Goal: Task Accomplishment & Management: Complete application form

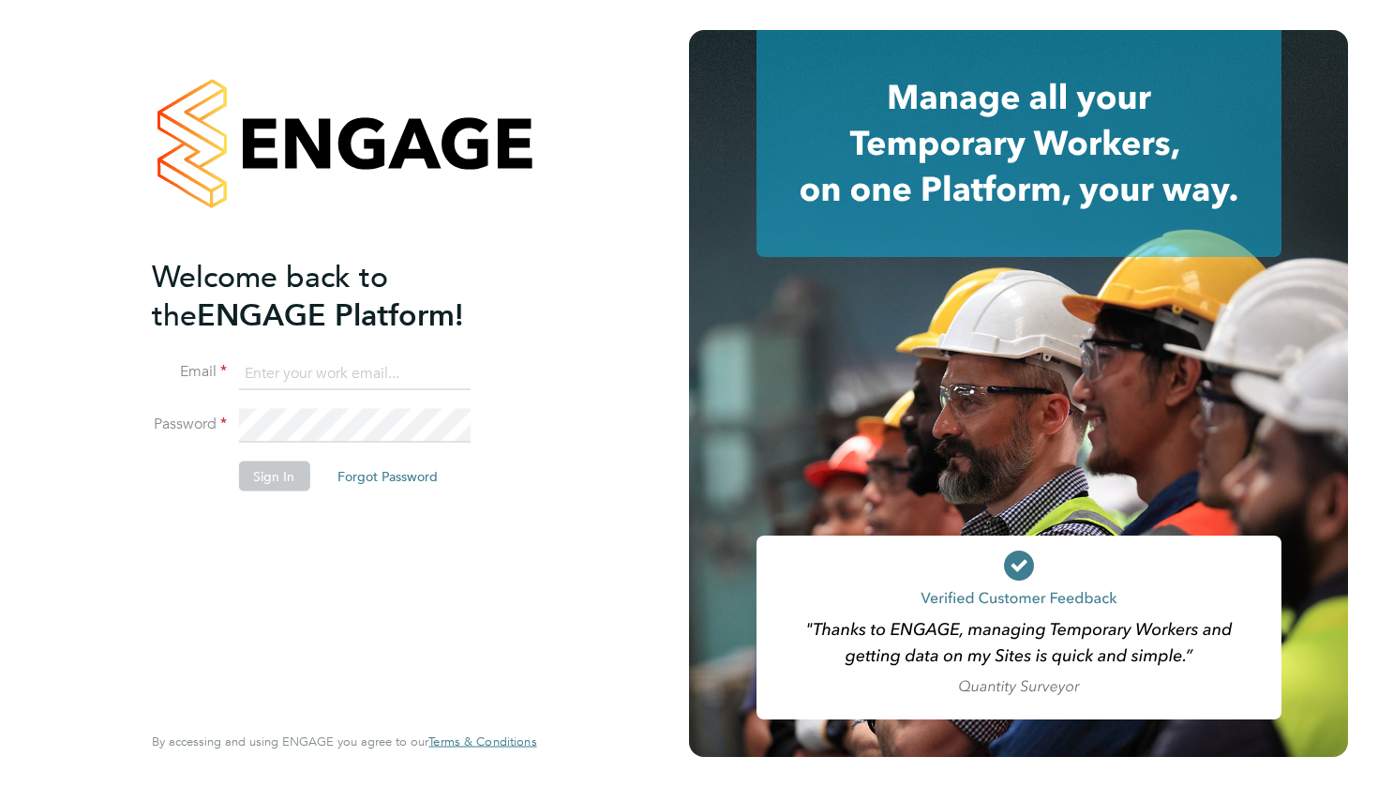
type input "tracykihika@gmail.com"
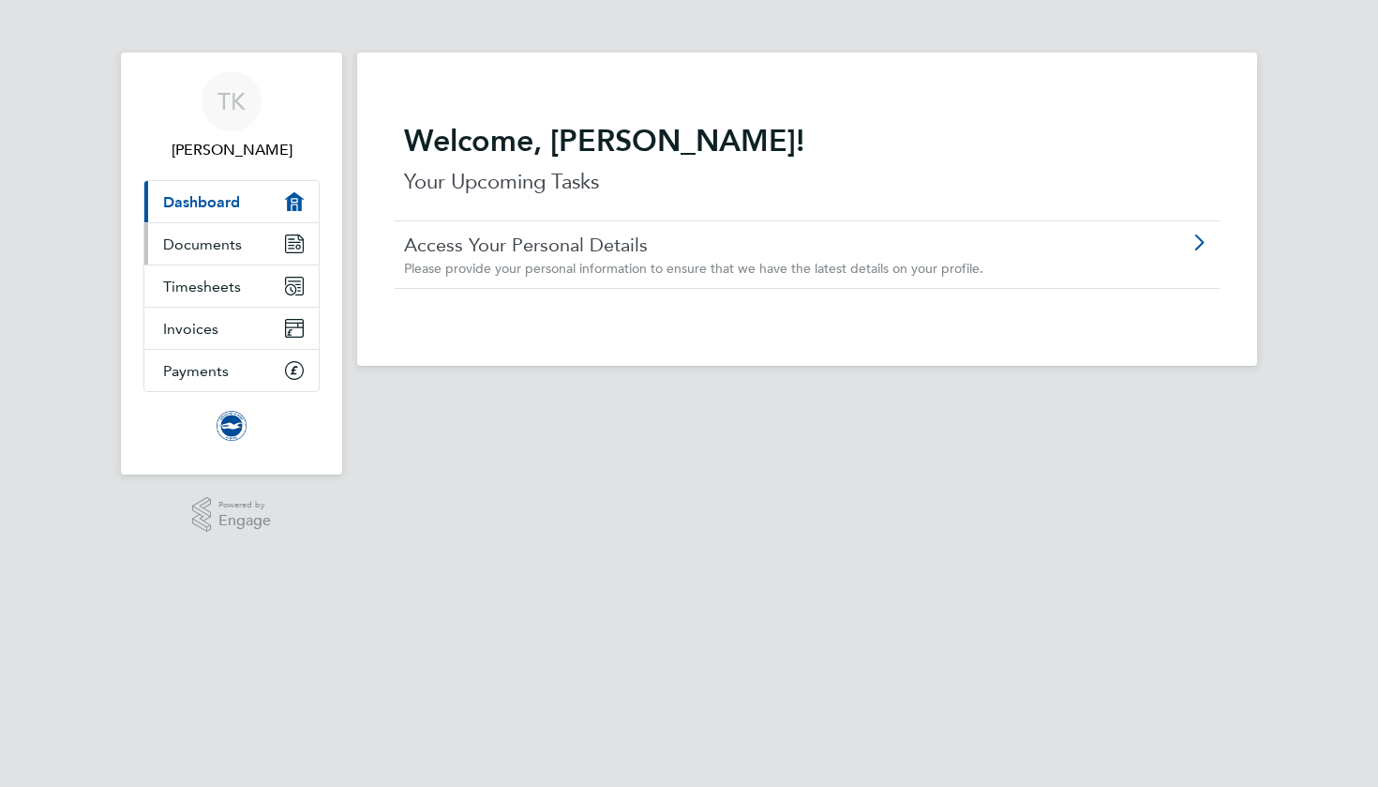
click at [223, 241] on span "Documents" at bounding box center [202, 244] width 79 height 18
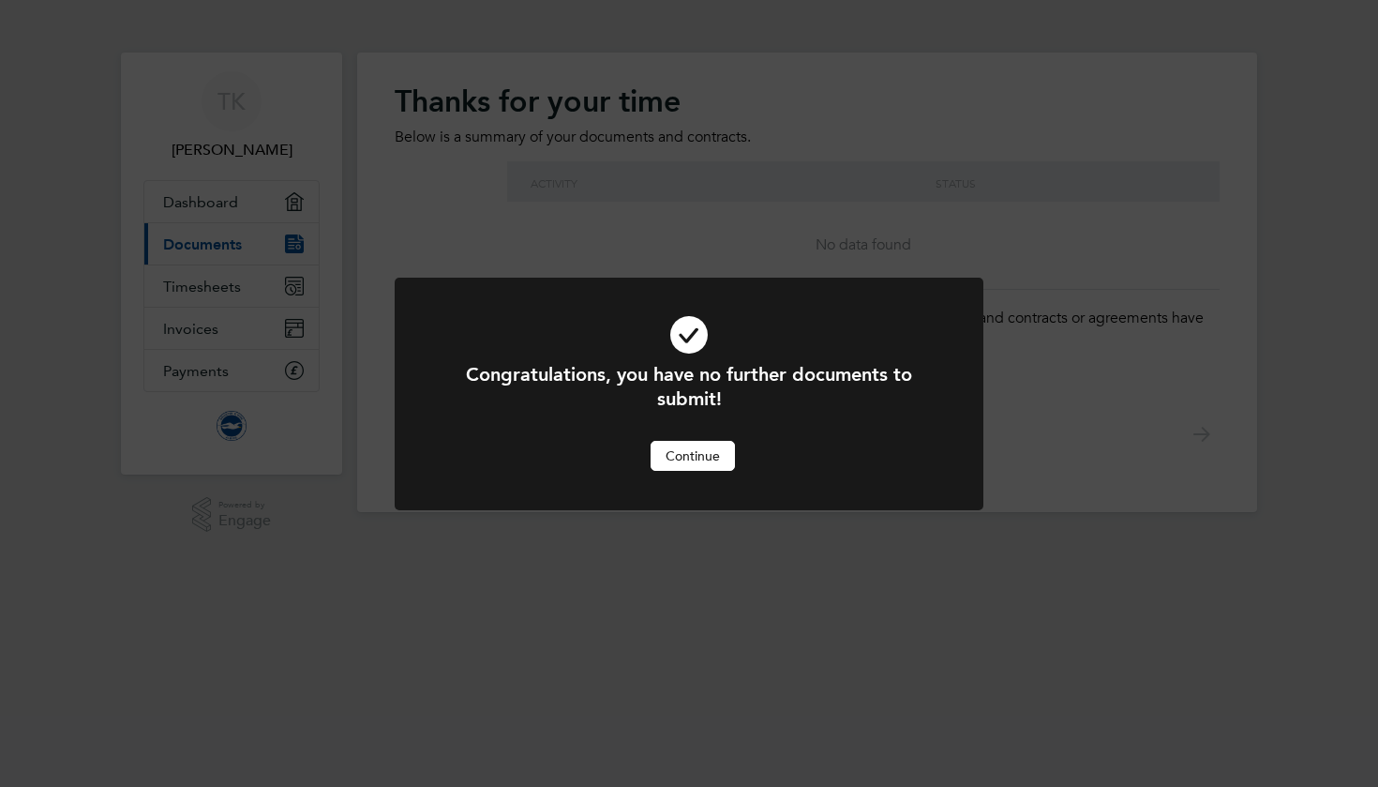
click at [683, 454] on button "Continue" at bounding box center [693, 456] width 84 height 30
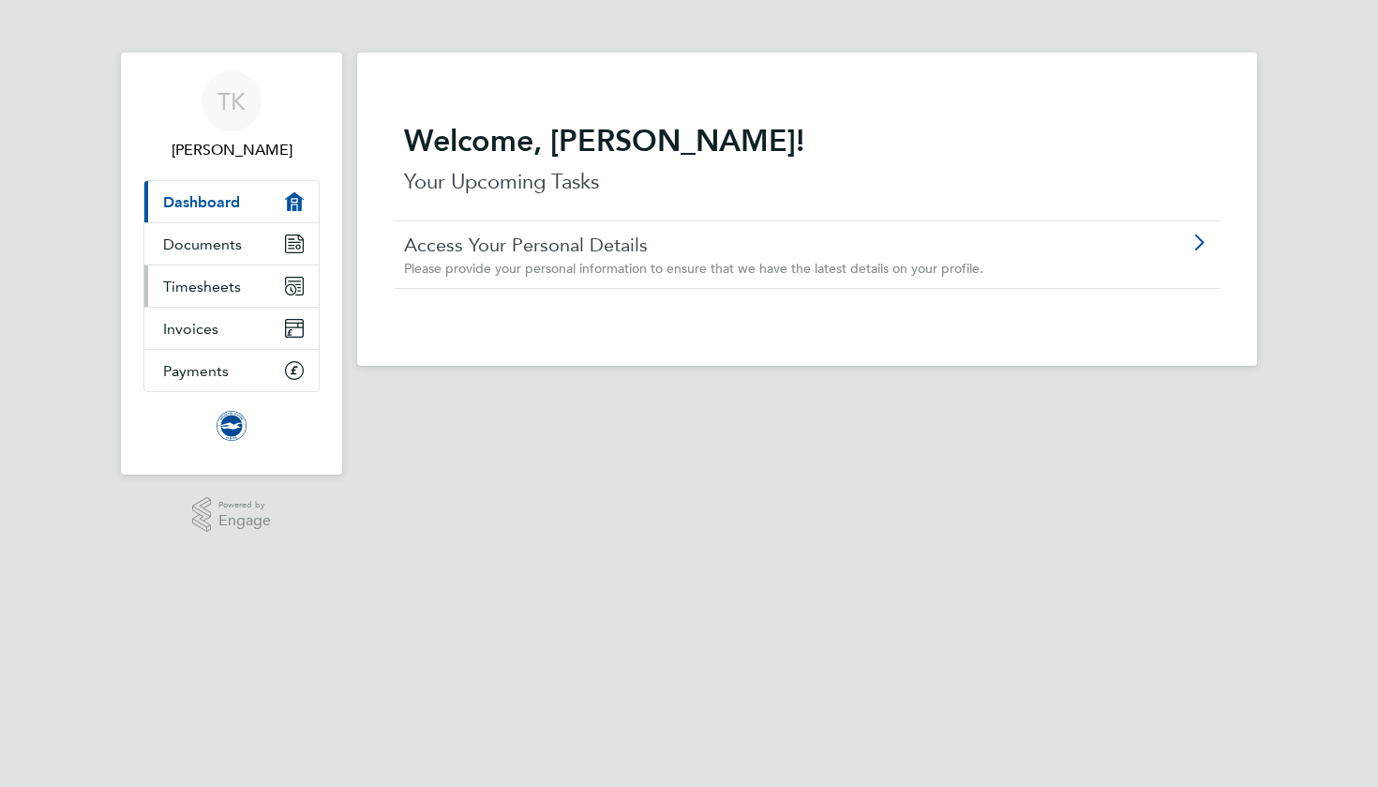
click at [242, 290] on link "Timesheets" at bounding box center [231, 285] width 174 height 41
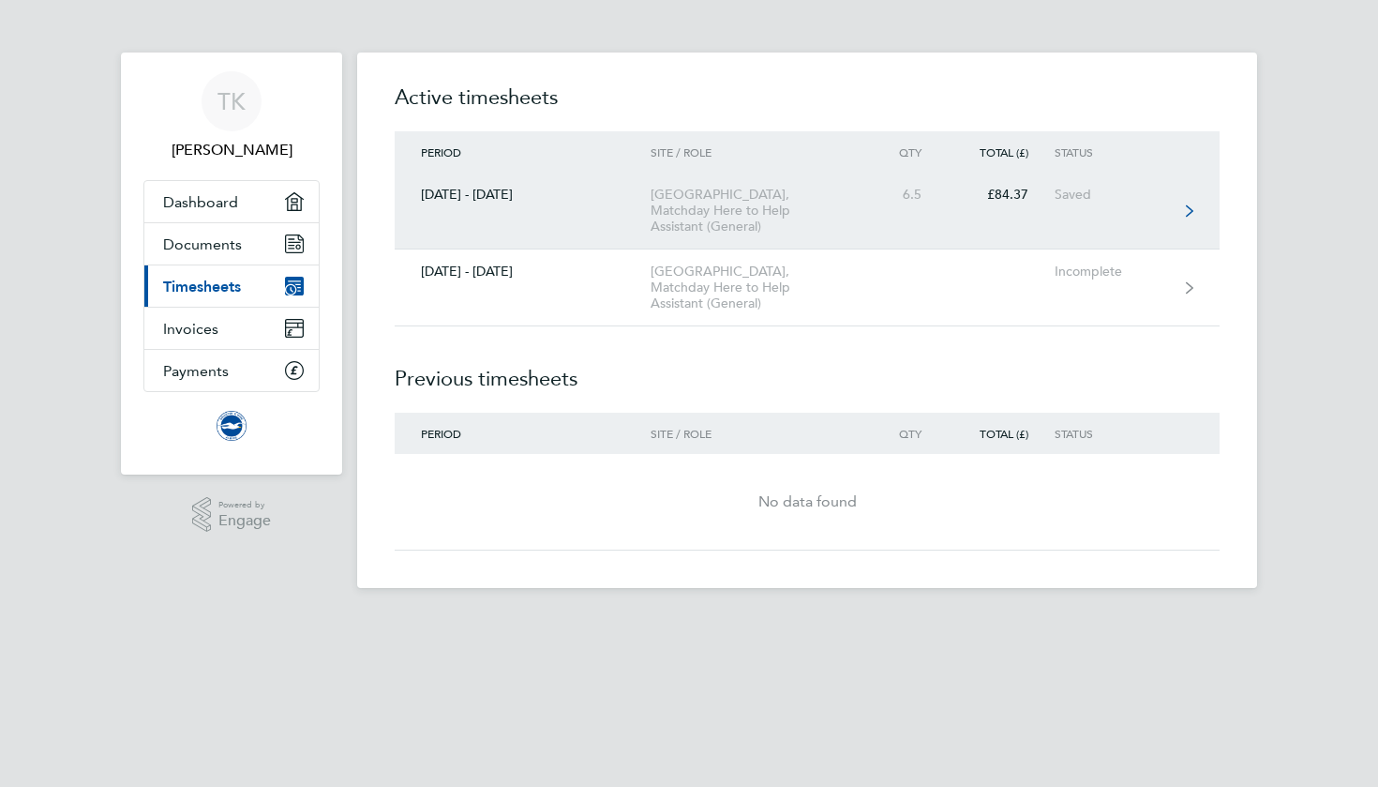
click at [608, 208] on link "[DATE] - [DATE] [GEOGRAPHIC_DATA], Matchday Here to Help Assistant (General) 6.…" at bounding box center [807, 211] width 825 height 77
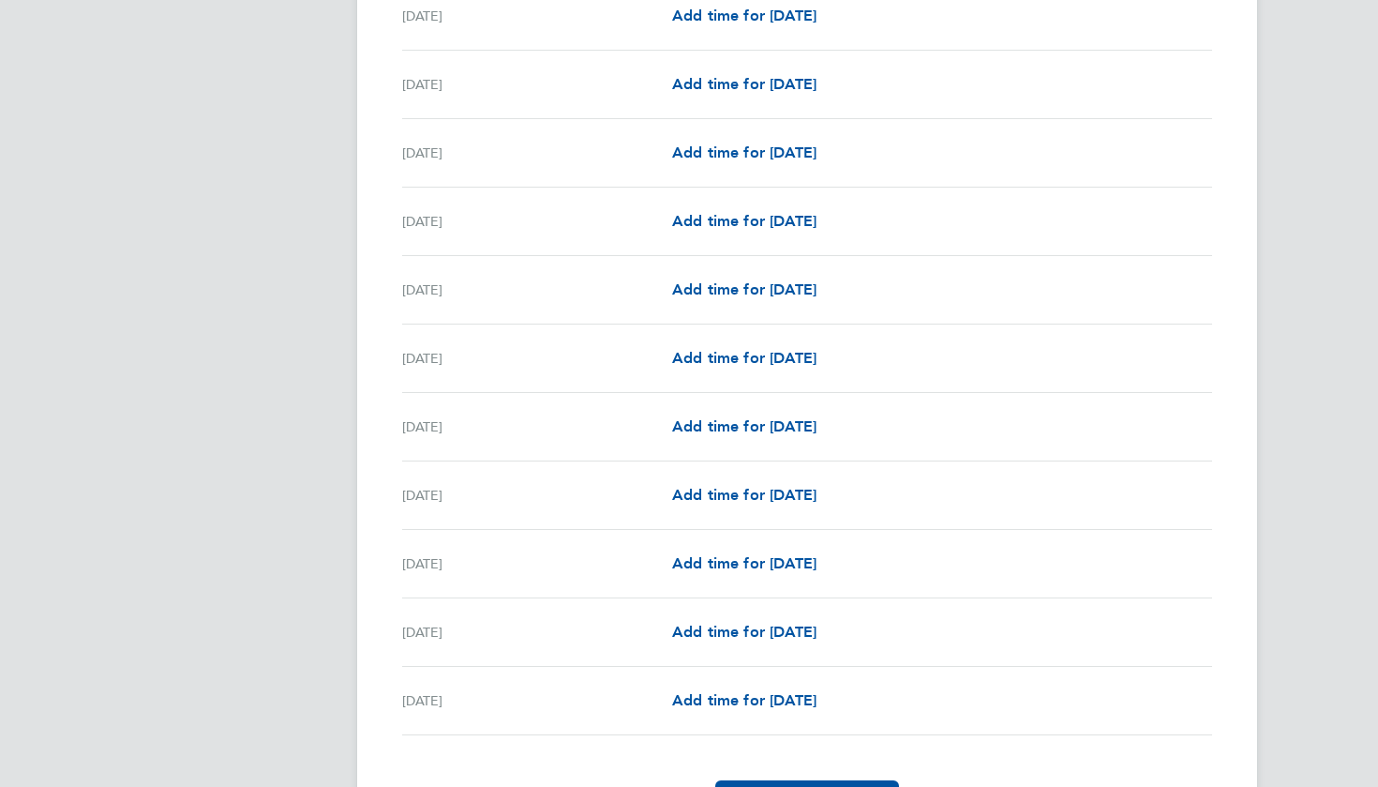
scroll to position [1408, 0]
click at [733, 700] on span "Add time for [DATE]" at bounding box center [744, 698] width 144 height 18
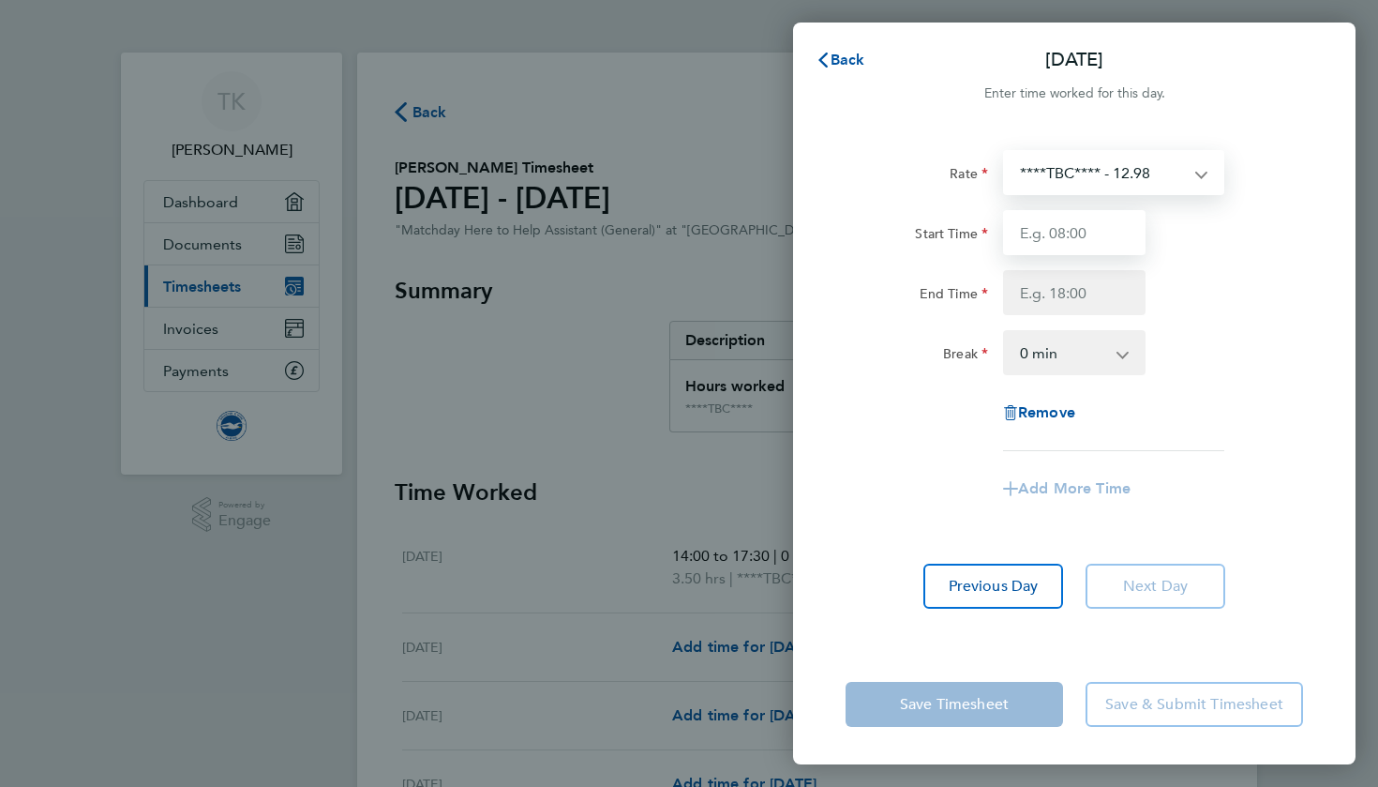
click at [1043, 224] on input "Start Time" at bounding box center [1074, 232] width 143 height 45
type input "11:30"
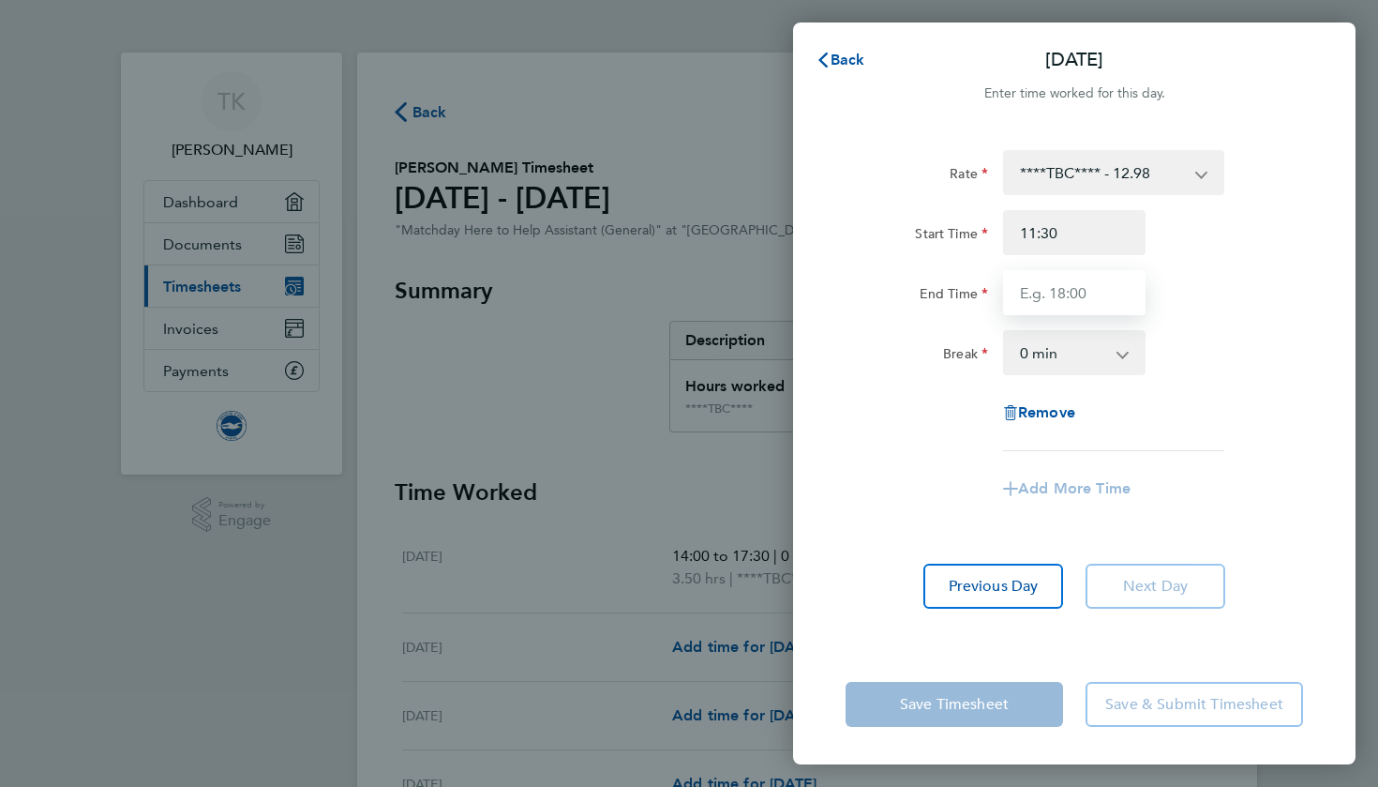
click at [1021, 278] on input "End Time" at bounding box center [1074, 292] width 143 height 45
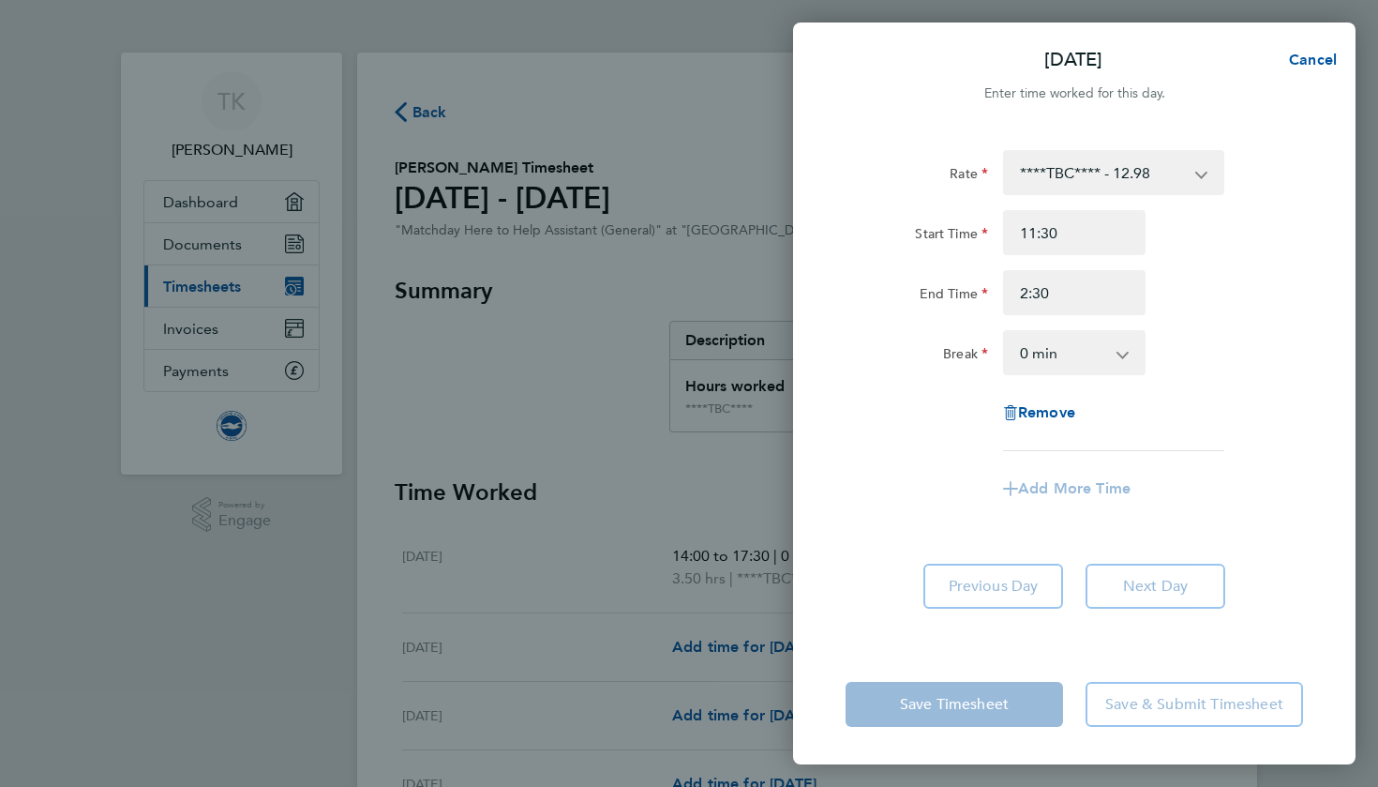
click at [1151, 386] on div "Rate ****TBC**** - 12.98 Start Time 11:30 End Time 2:30 Break 0 min 15 min 30 m…" at bounding box center [1075, 300] width 458 height 301
type input "02:30"
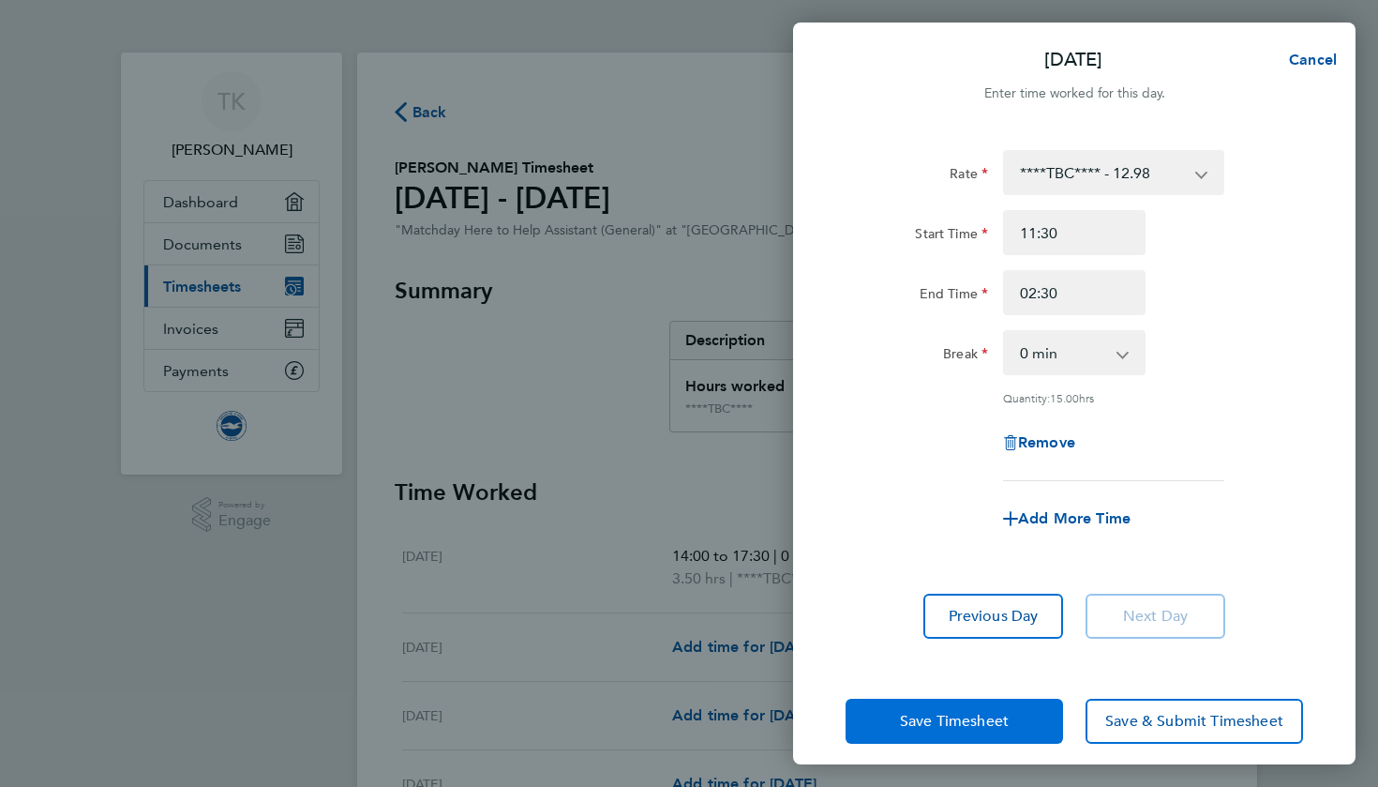
click at [938, 719] on span "Save Timesheet" at bounding box center [954, 721] width 109 height 19
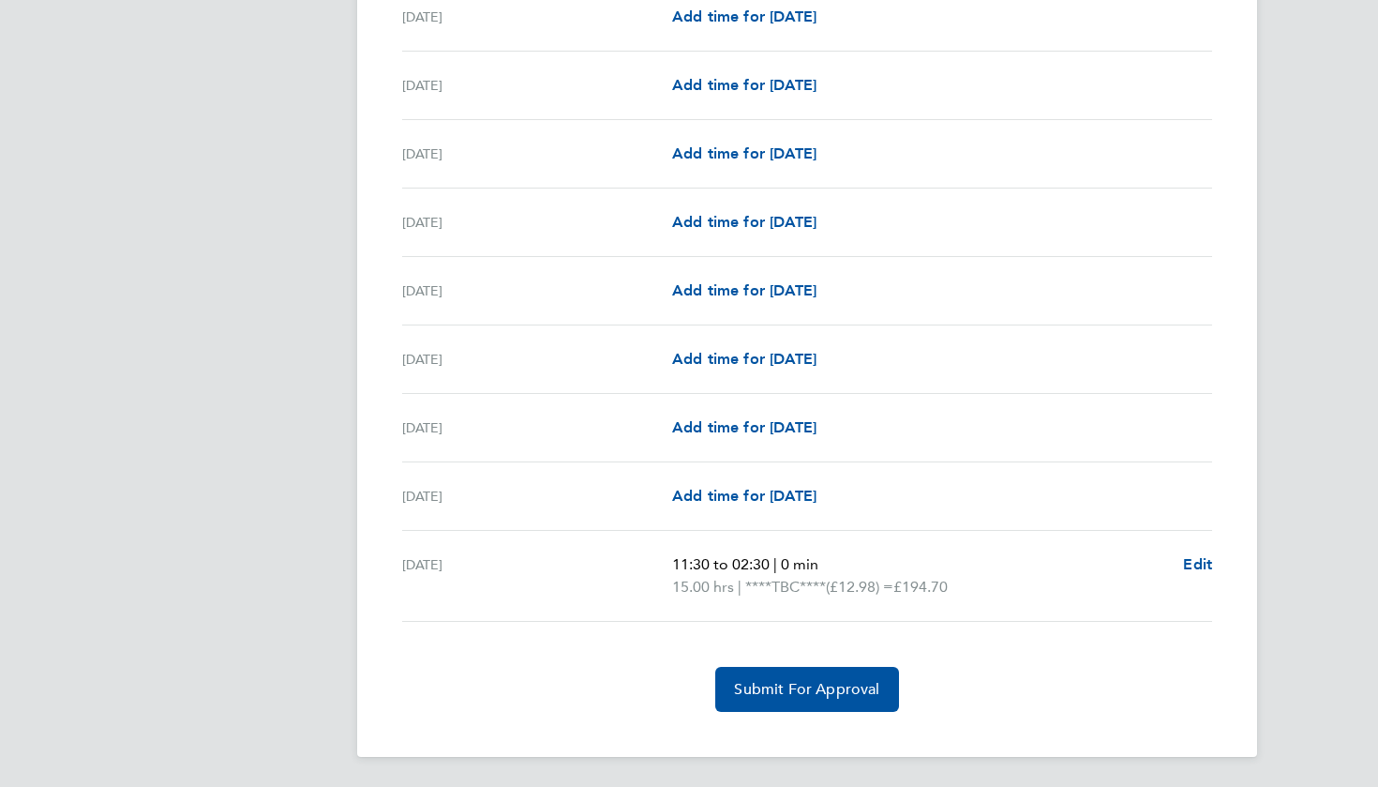
scroll to position [1542, 0]
click at [1202, 567] on span "Edit" at bounding box center [1197, 564] width 29 height 18
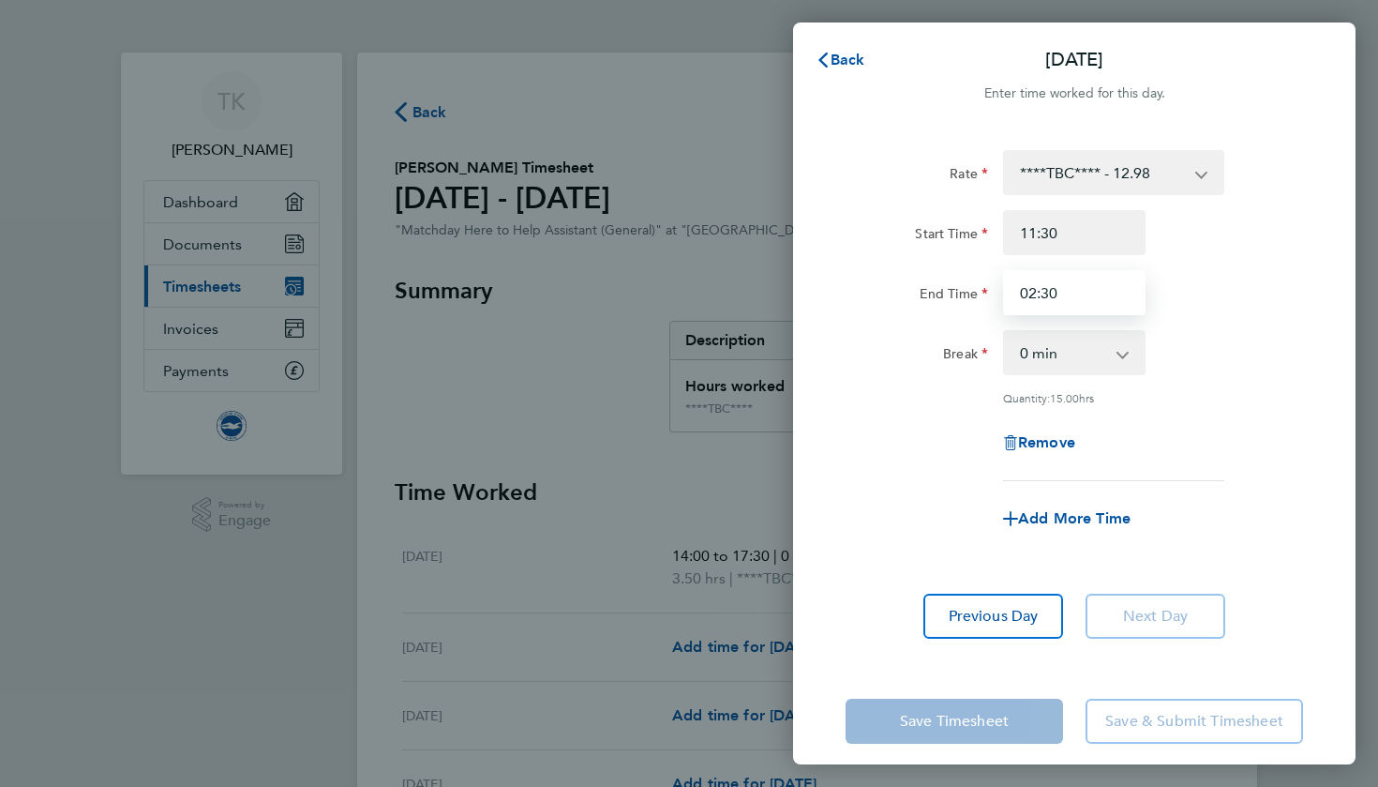
click at [1087, 299] on input "02:30" at bounding box center [1074, 292] width 143 height 45
type input "0"
type input "14:30"
click at [1009, 547] on form "Rate ****TBC**** - 12.98 Start Time 11:30 End Time 14:30 Break 0 min 15 min 30 …" at bounding box center [1075, 353] width 458 height 406
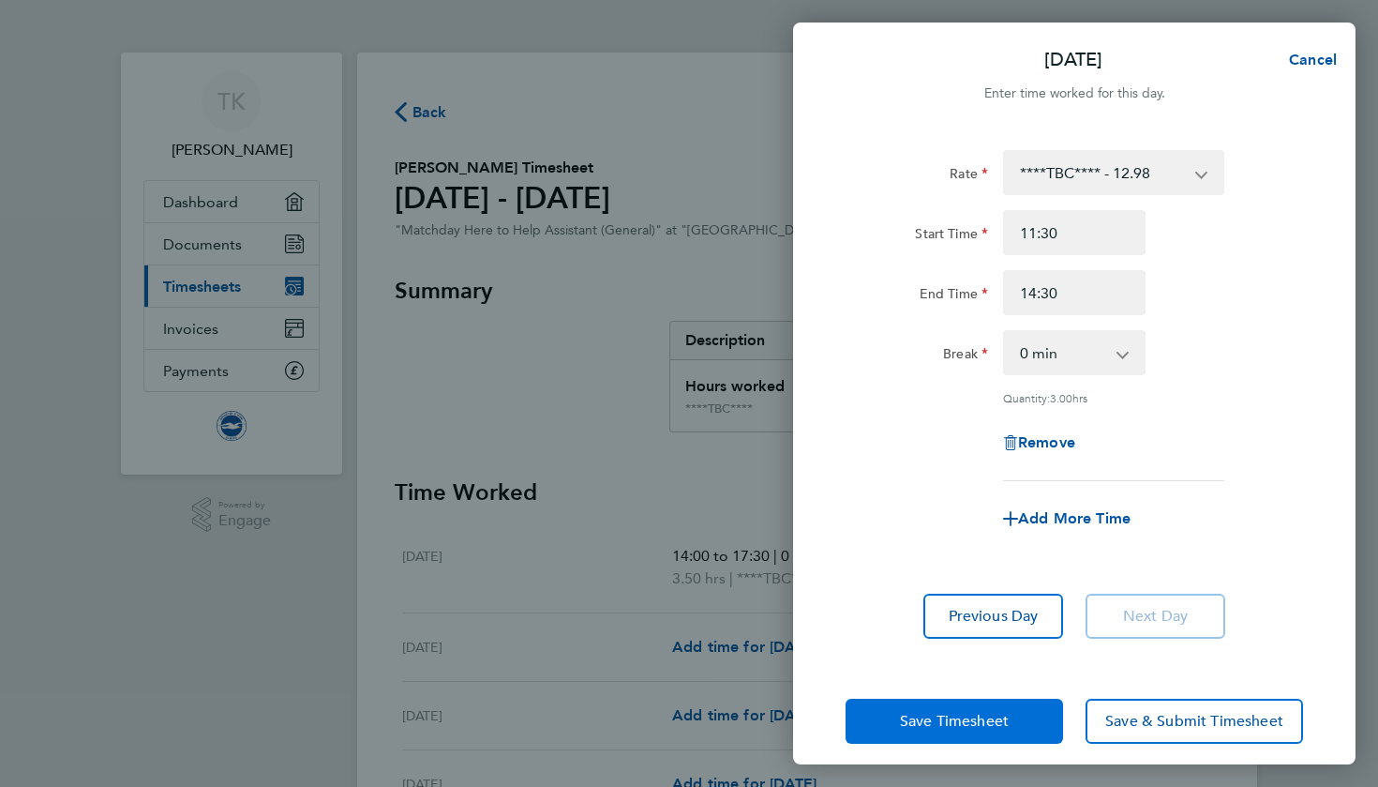
click at [973, 724] on span "Save Timesheet" at bounding box center [954, 721] width 109 height 19
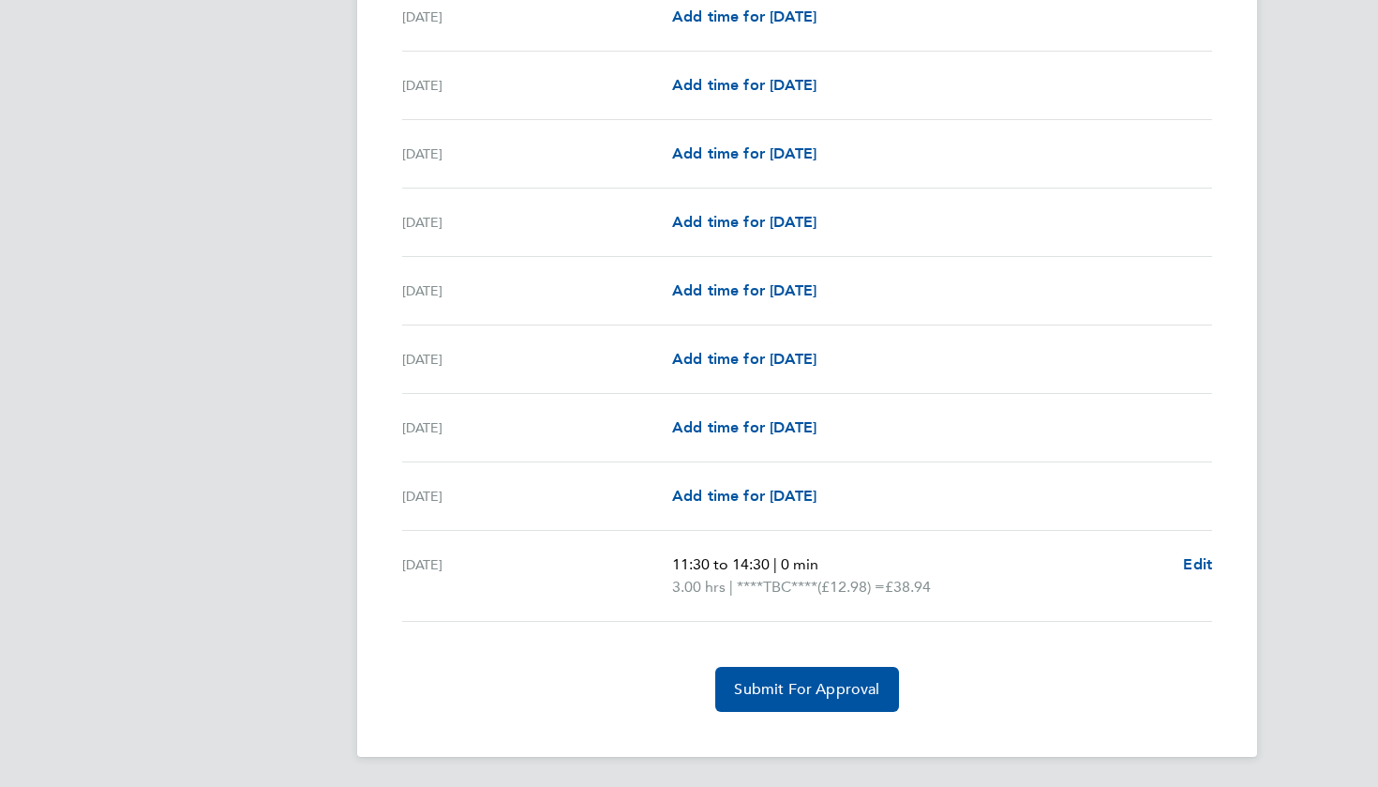
scroll to position [1542, 0]
click at [1197, 566] on span "Edit" at bounding box center [1197, 564] width 29 height 18
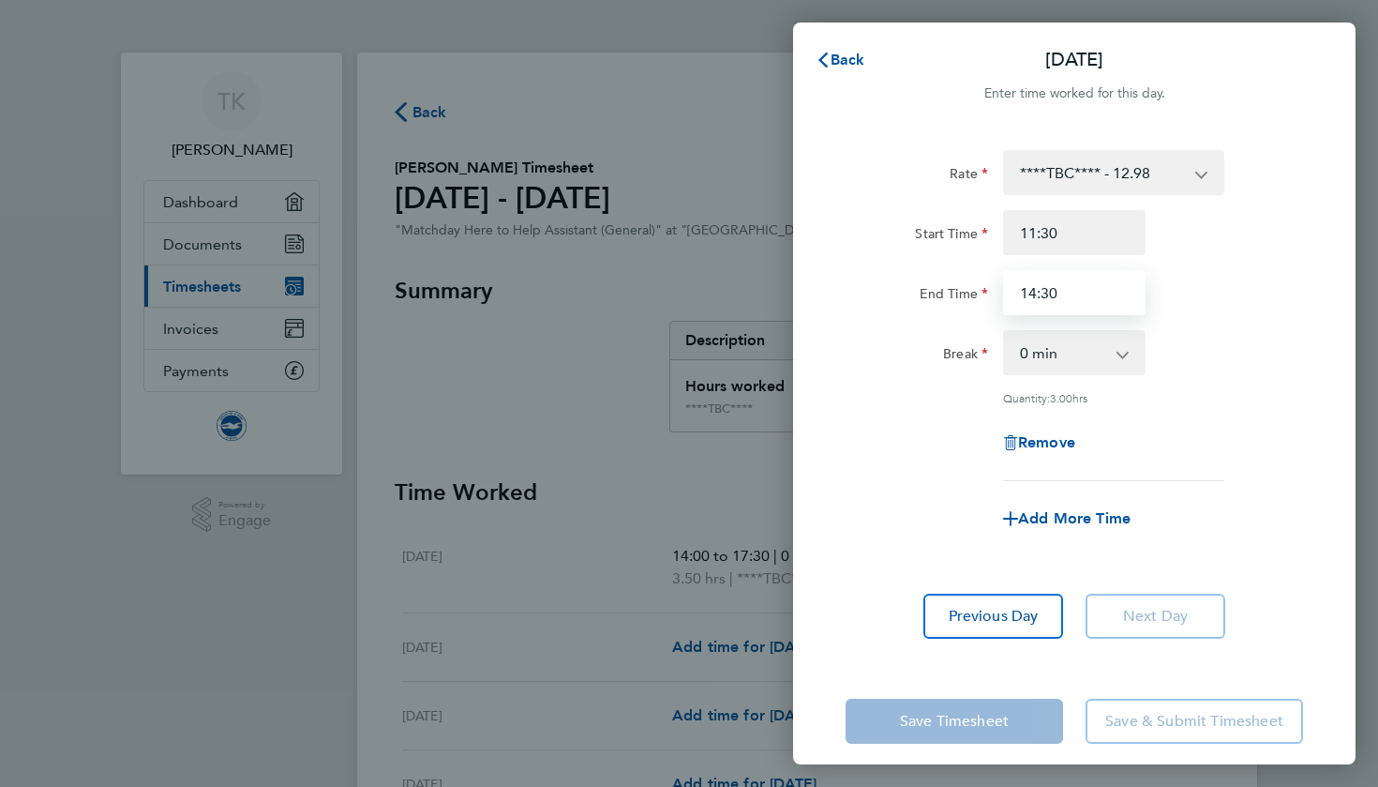
click at [1078, 284] on input "14:30" at bounding box center [1074, 292] width 143 height 45
type input "15:00"
click at [1080, 353] on select "0 min 15 min 30 min 45 min 60 min 75 min 90 min" at bounding box center [1063, 352] width 116 height 41
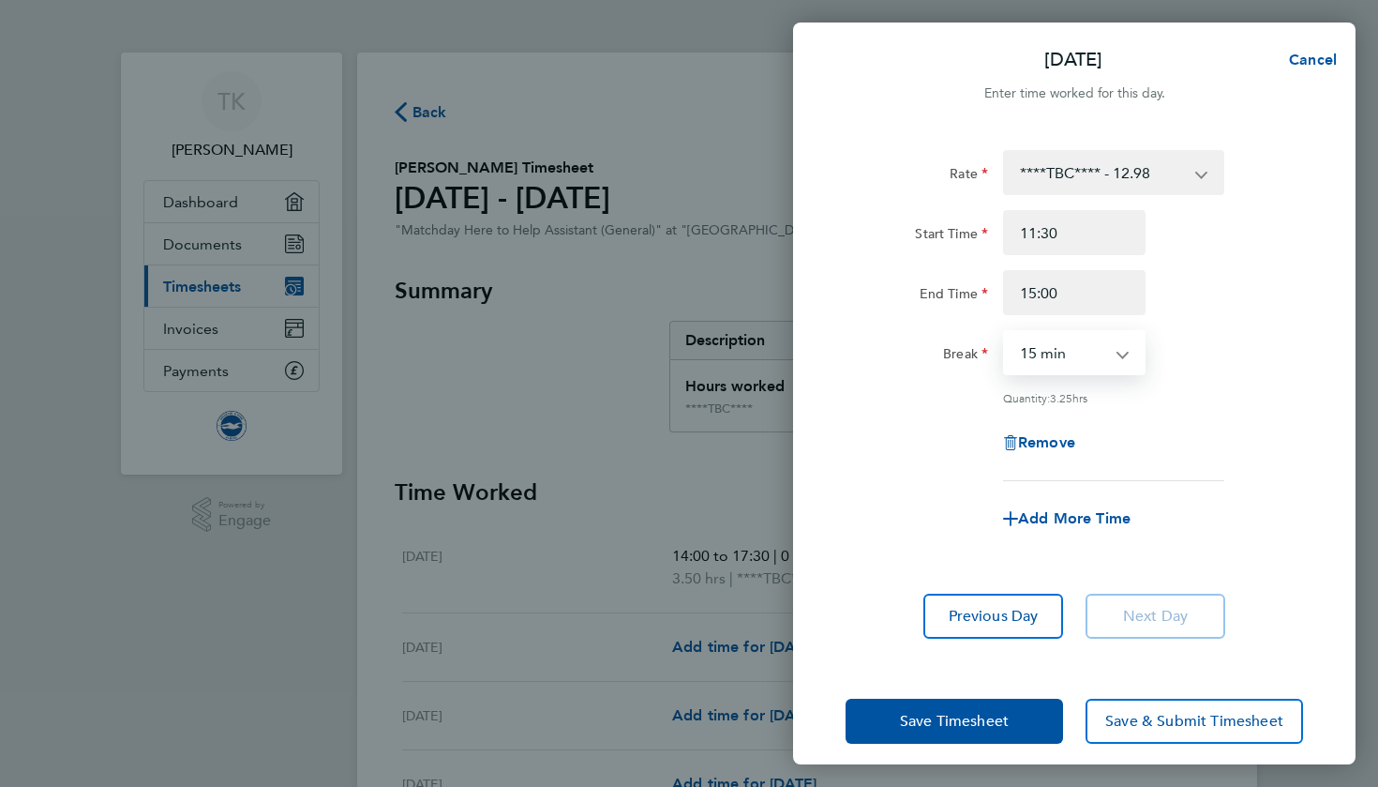
select select "0"
click at [978, 712] on span "Save Timesheet" at bounding box center [954, 721] width 109 height 19
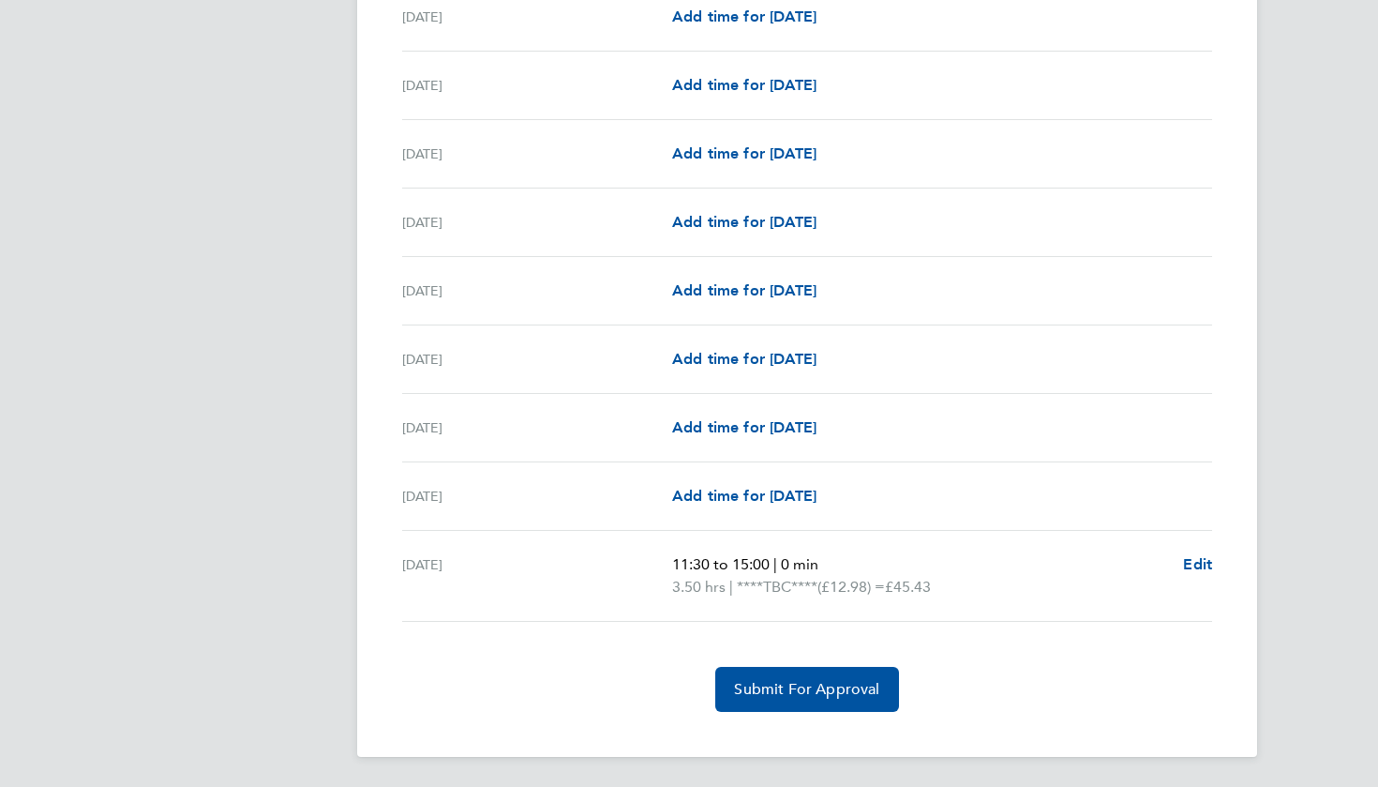
scroll to position [1542, 0]
click at [1197, 559] on span "Edit" at bounding box center [1197, 564] width 29 height 18
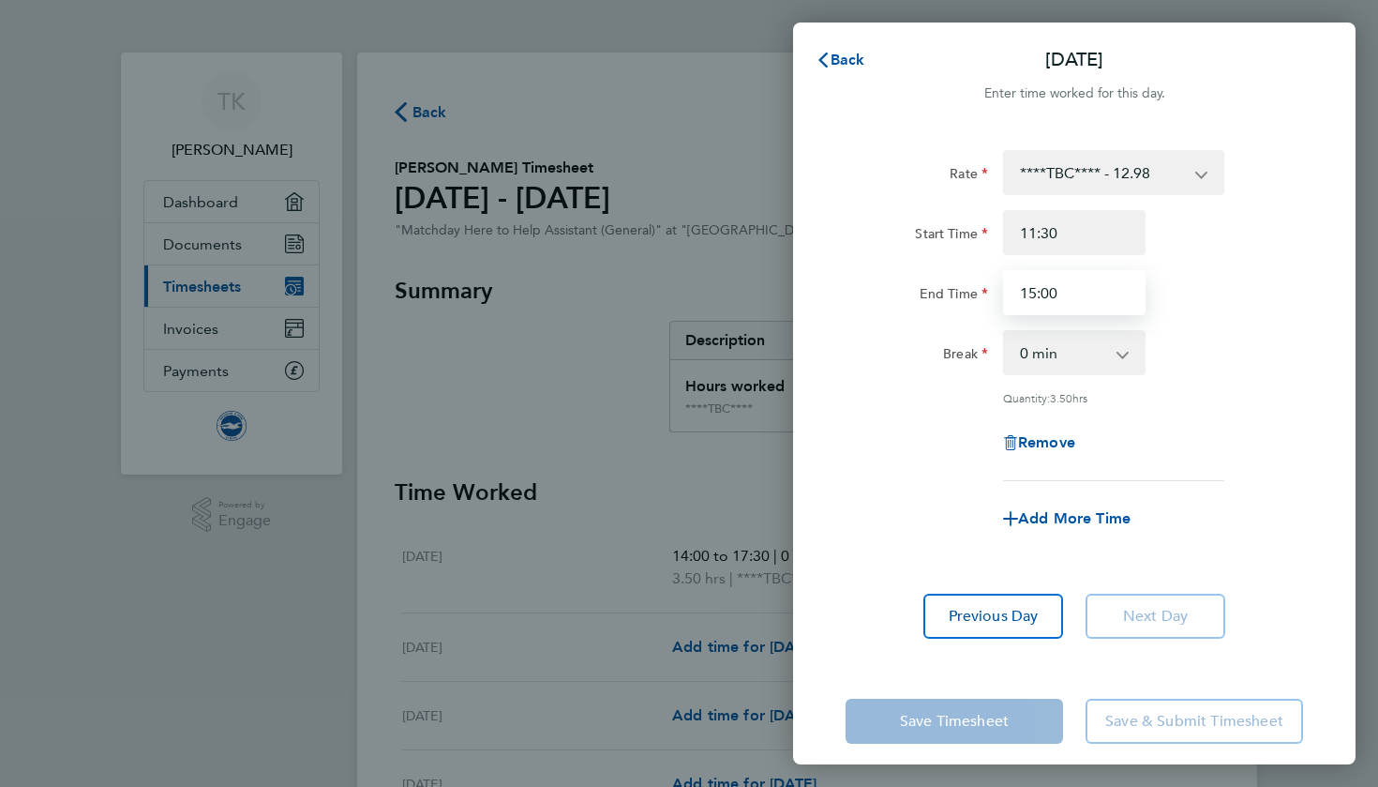
click at [1087, 283] on input "15:00" at bounding box center [1074, 292] width 143 height 45
click at [1064, 292] on input "15:00" at bounding box center [1074, 292] width 143 height 45
type input "1"
click at [1282, 442] on div "Remove" at bounding box center [1074, 442] width 473 height 45
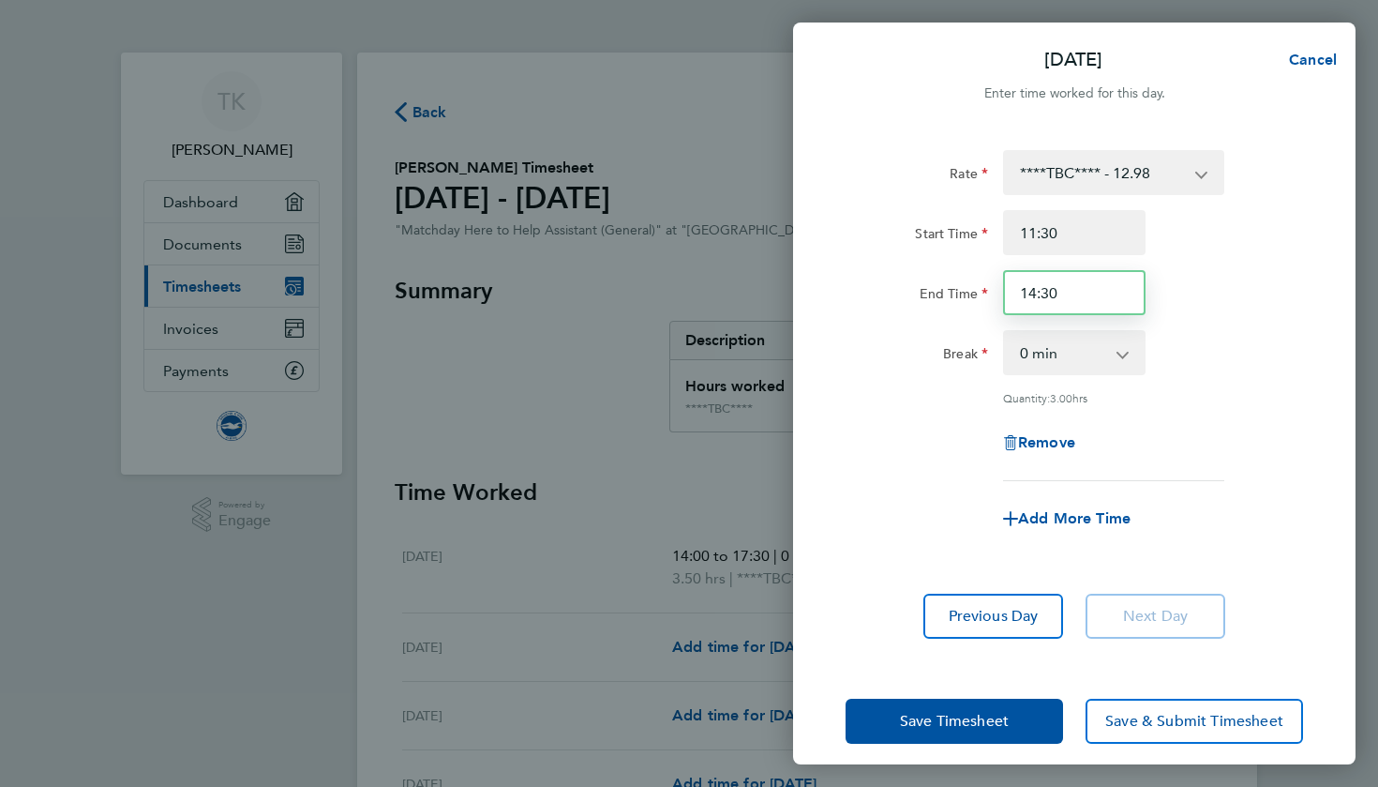
click at [1081, 297] on input "14:30" at bounding box center [1074, 292] width 143 height 45
type input "14:45"
click at [1274, 307] on div "End Time 14:45" at bounding box center [1074, 292] width 473 height 45
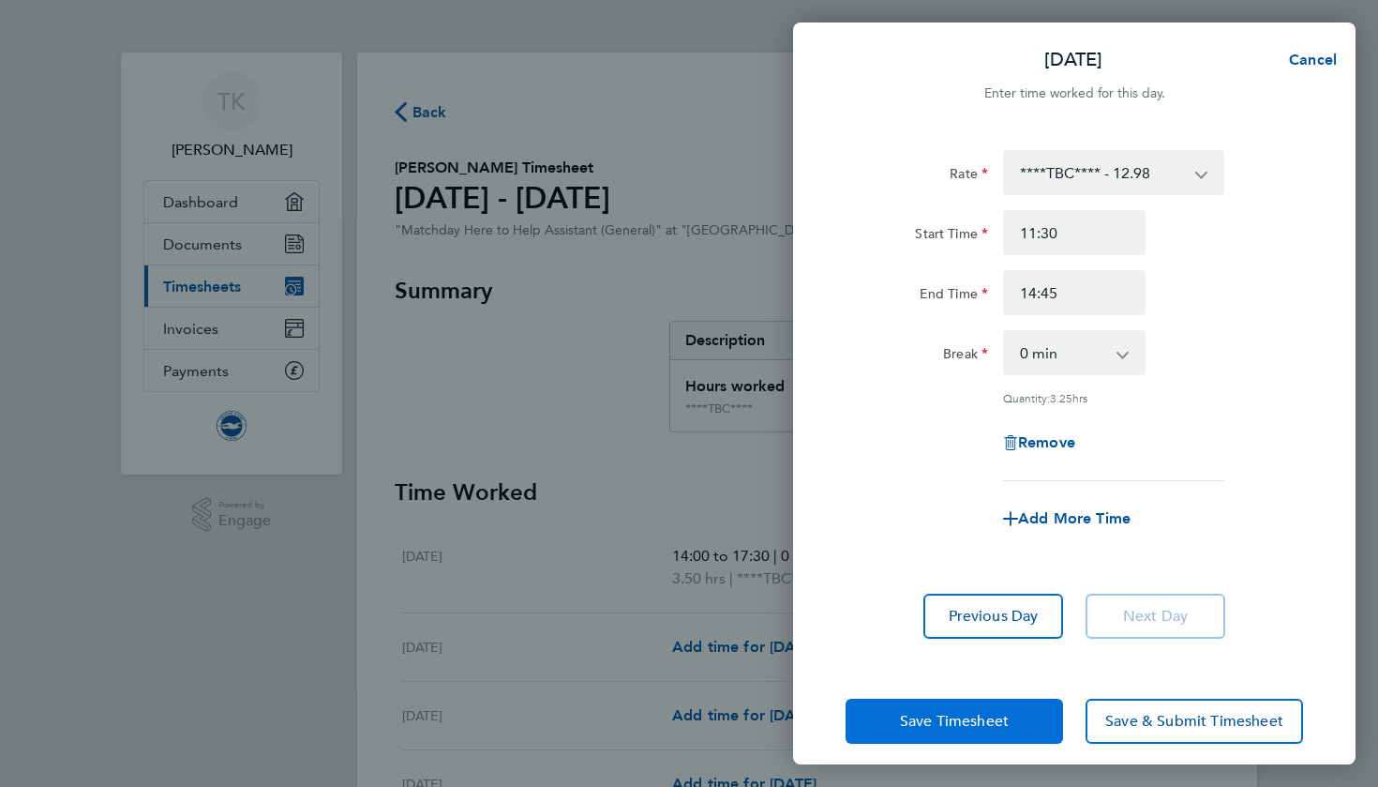
click at [892, 703] on button "Save Timesheet" at bounding box center [955, 720] width 218 height 45
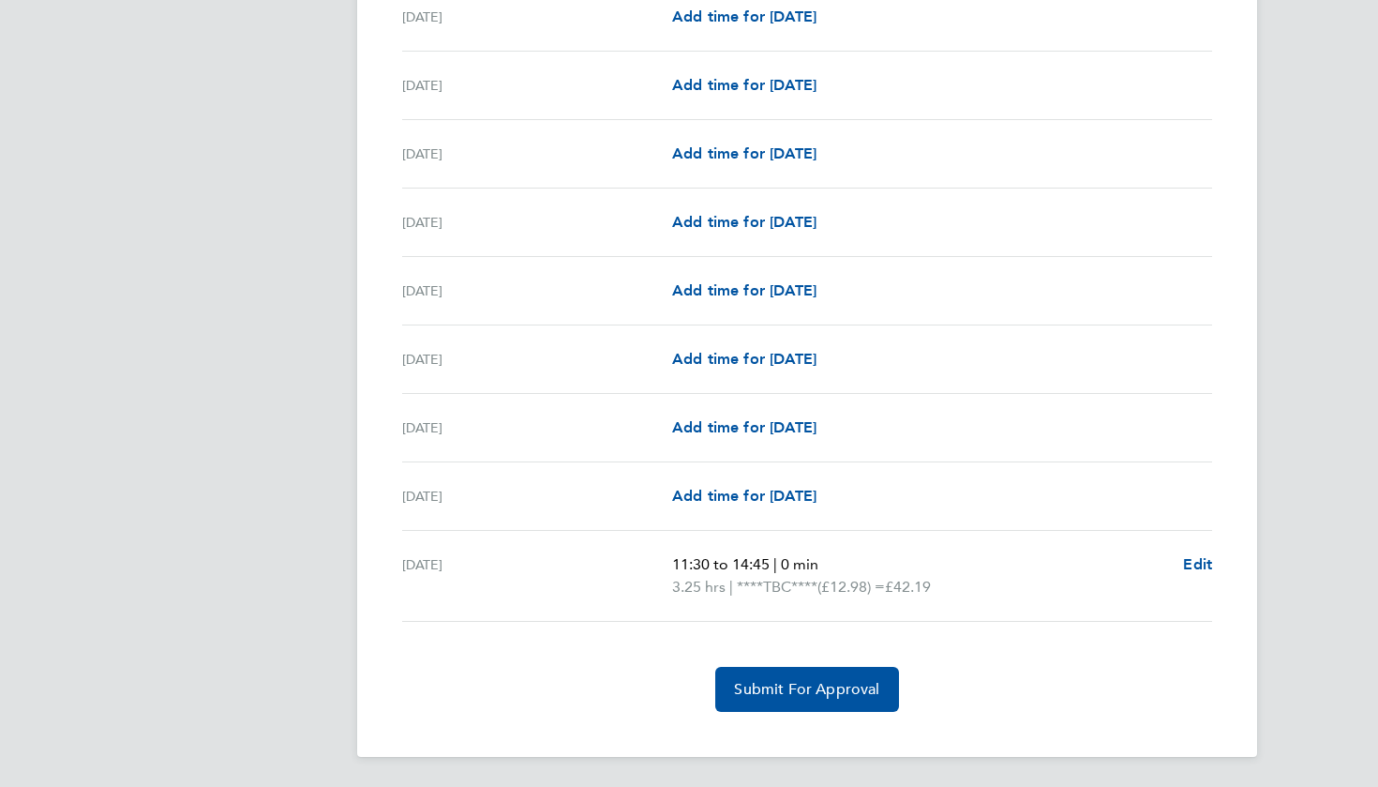
scroll to position [1542, 0]
click at [1194, 563] on span "Edit" at bounding box center [1197, 564] width 29 height 18
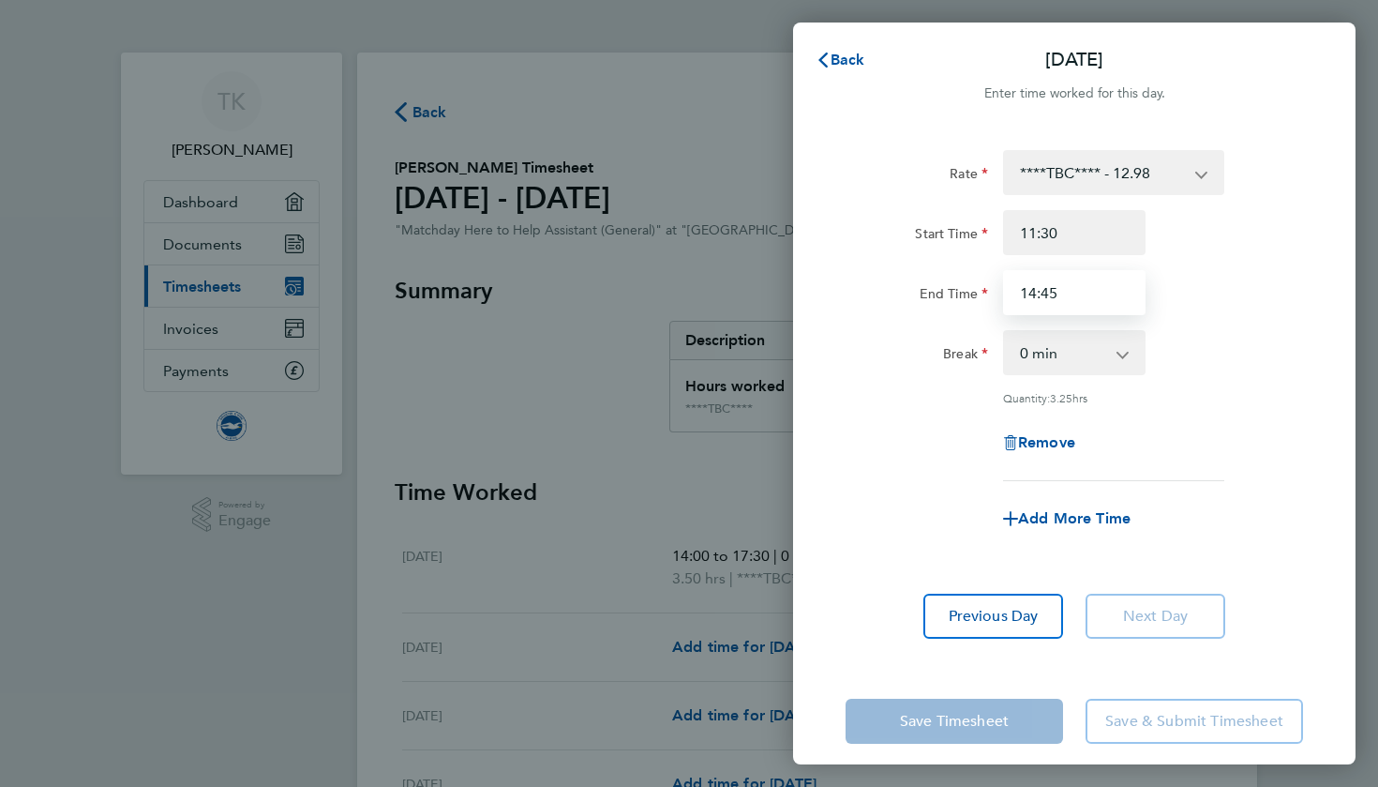
click at [1079, 283] on input "14:45" at bounding box center [1074, 292] width 143 height 45
click at [1060, 298] on input "14:45" at bounding box center [1074, 292] width 143 height 45
type input "14:30"
click at [1308, 439] on div "Remove" at bounding box center [1074, 442] width 473 height 45
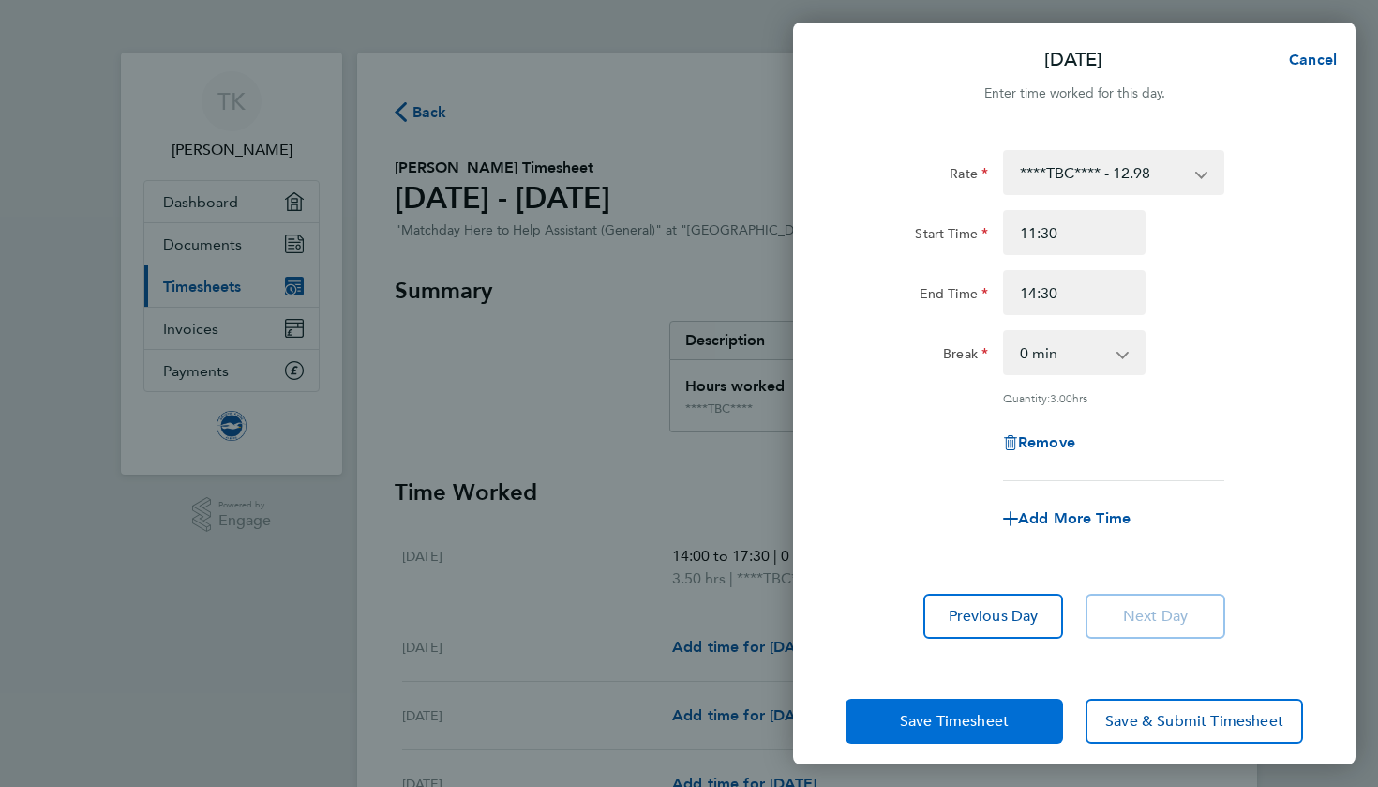
click at [952, 728] on button "Save Timesheet" at bounding box center [955, 720] width 218 height 45
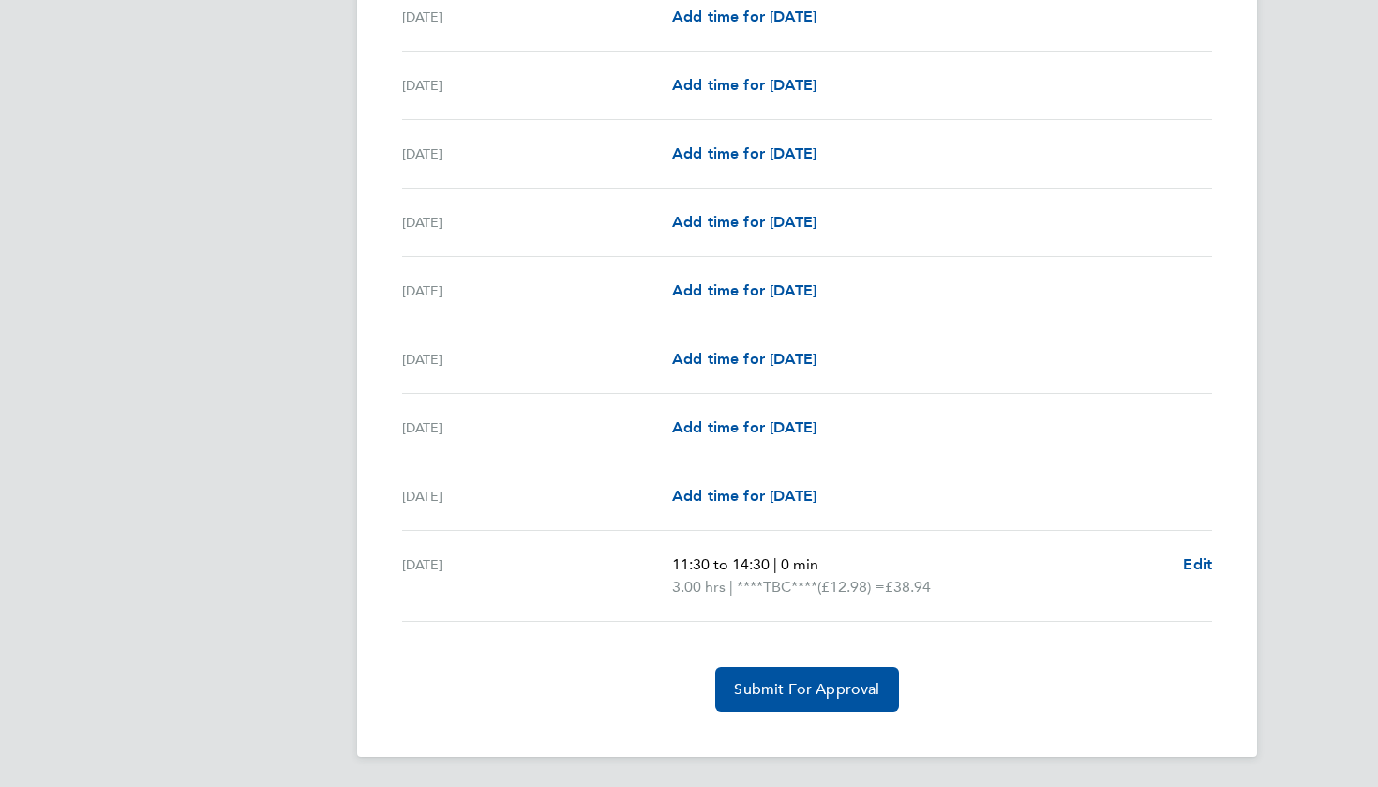
scroll to position [1542, 0]
click at [797, 700] on button "Submit For Approval" at bounding box center [806, 689] width 183 height 45
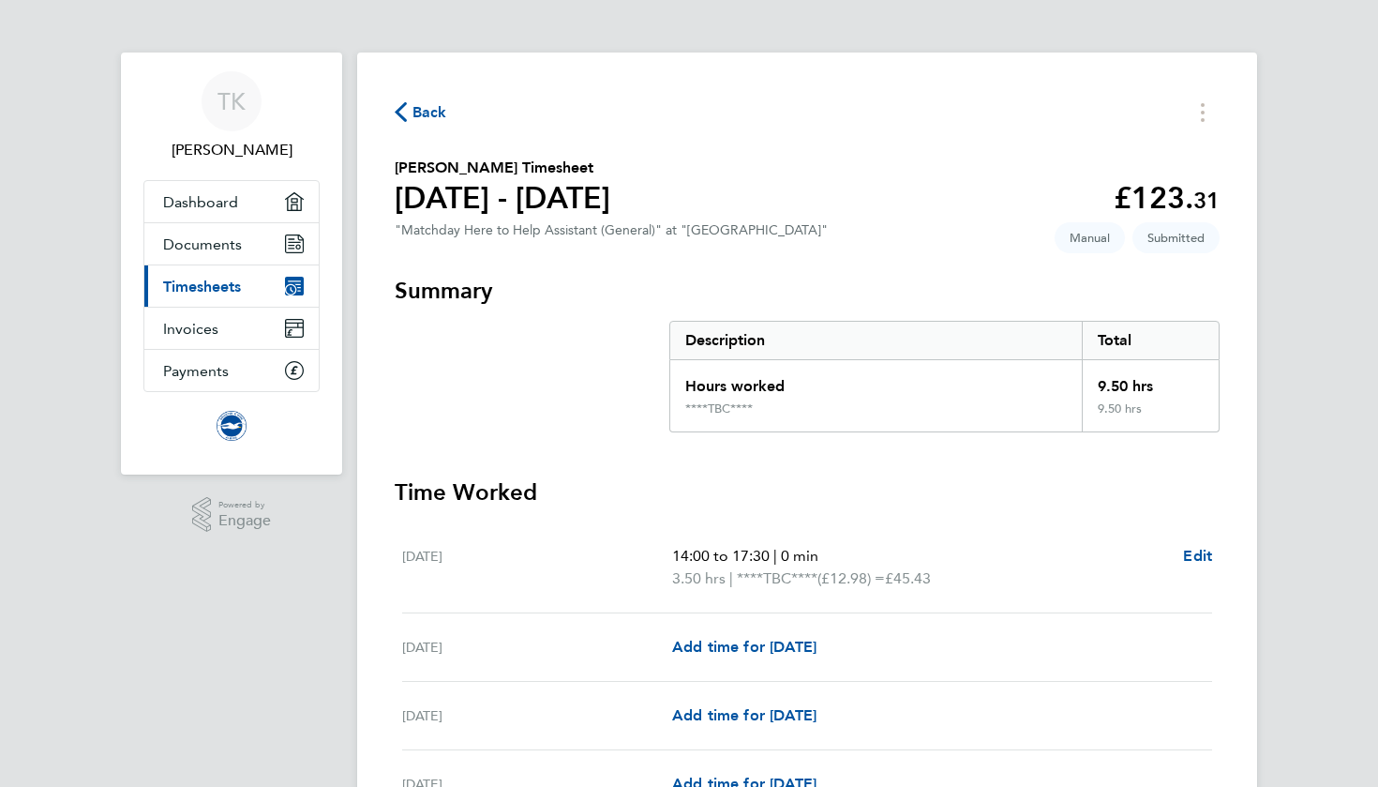
scroll to position [0, 0]
click at [246, 342] on link "Invoices" at bounding box center [231, 328] width 174 height 41
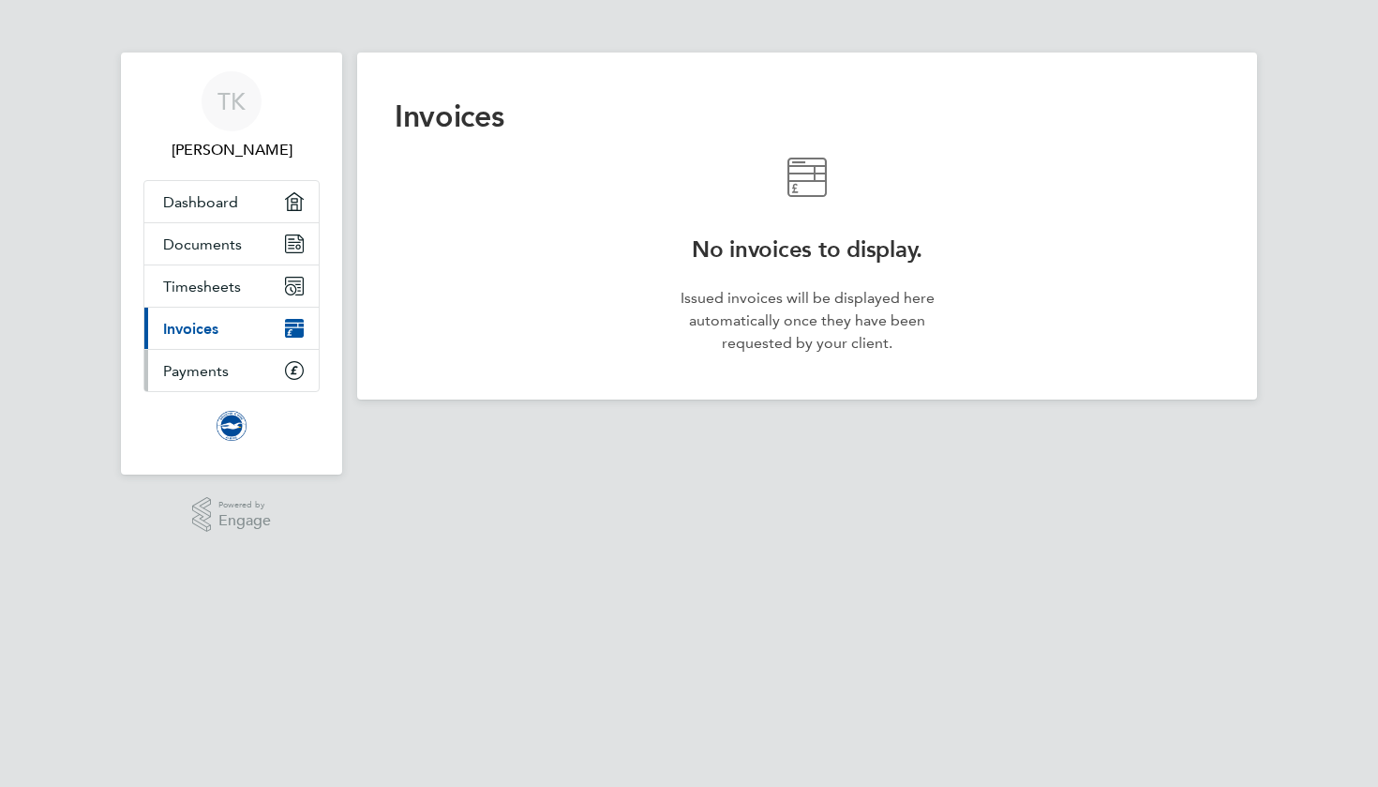
click at [231, 374] on link "Payments" at bounding box center [231, 370] width 174 height 41
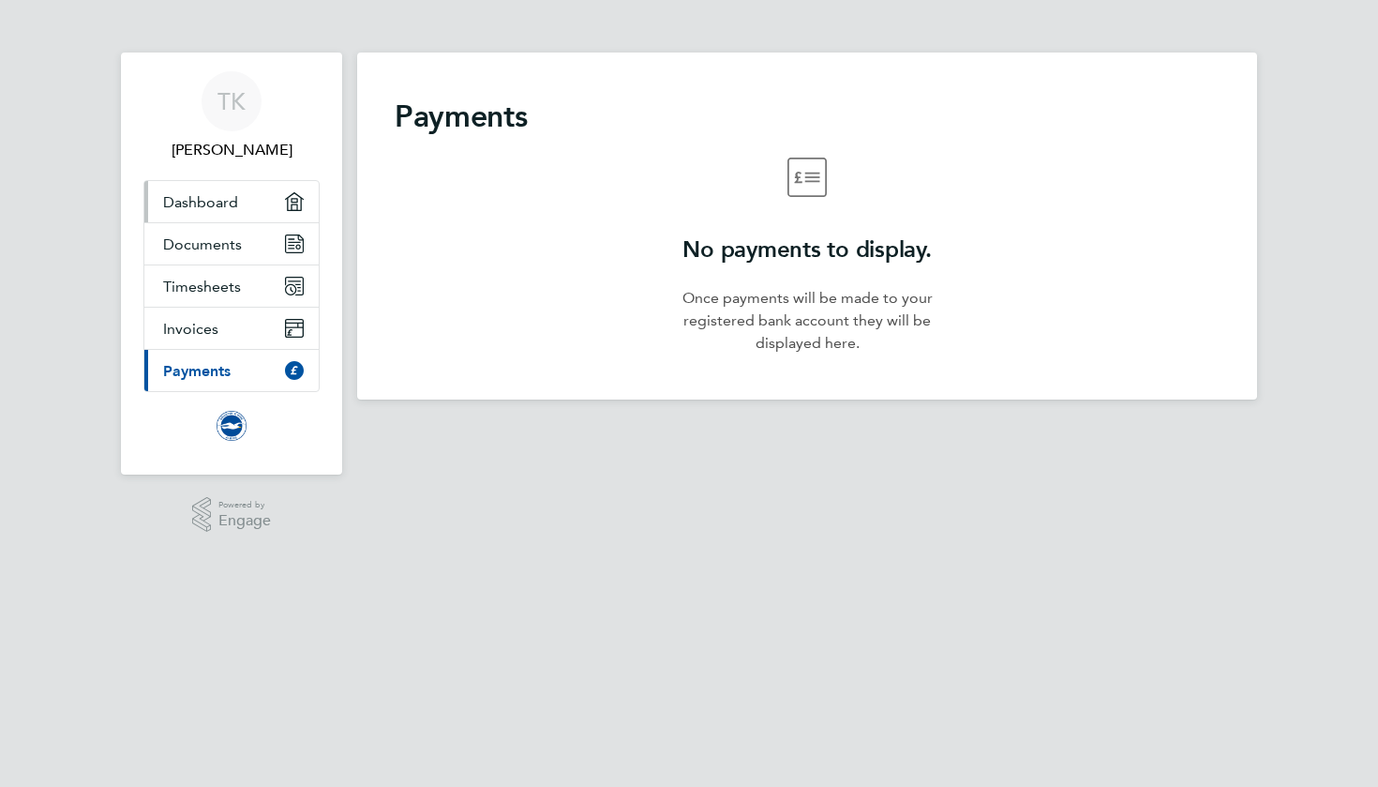
click at [215, 199] on span "Dashboard" at bounding box center [200, 202] width 75 height 18
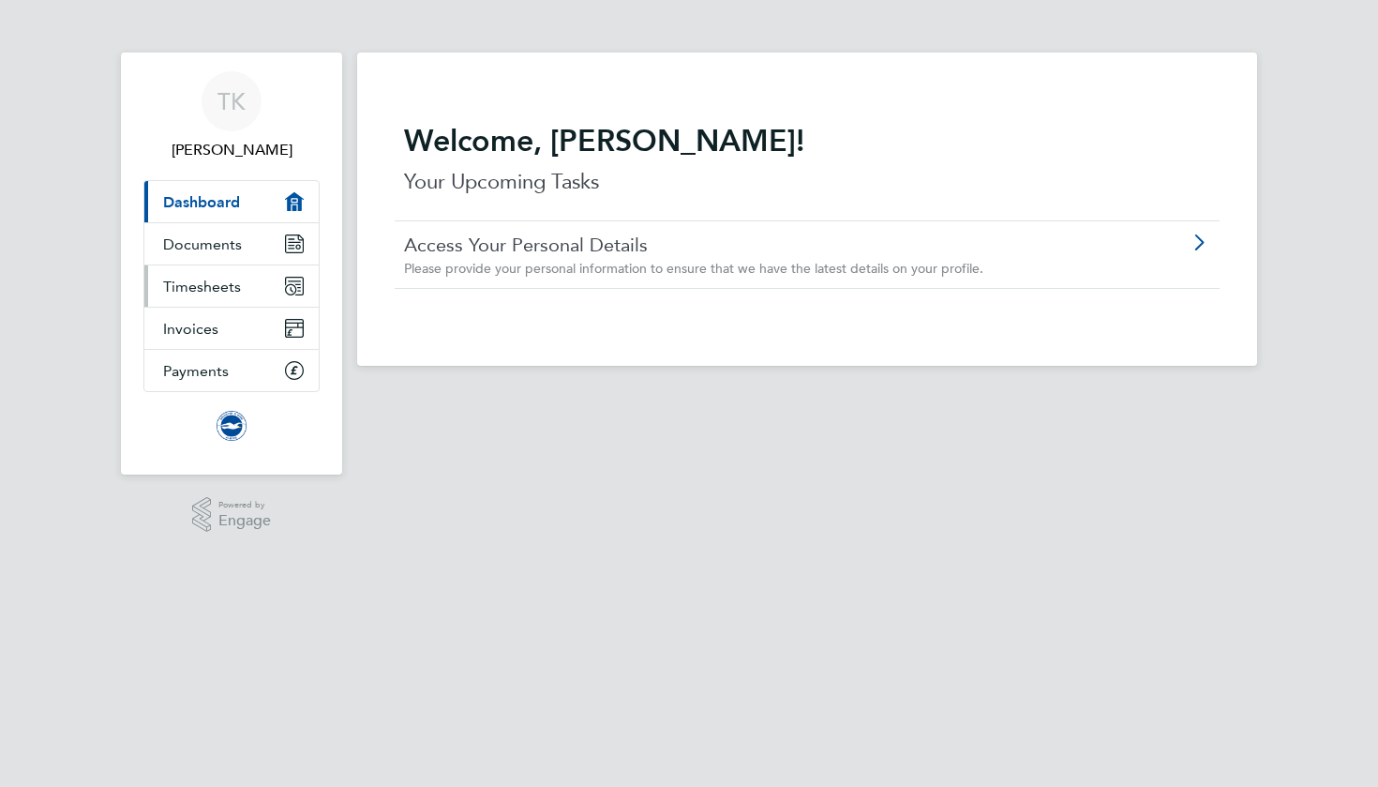
click at [201, 271] on link "Timesheets" at bounding box center [231, 285] width 174 height 41
